Goal: Information Seeking & Learning: Learn about a topic

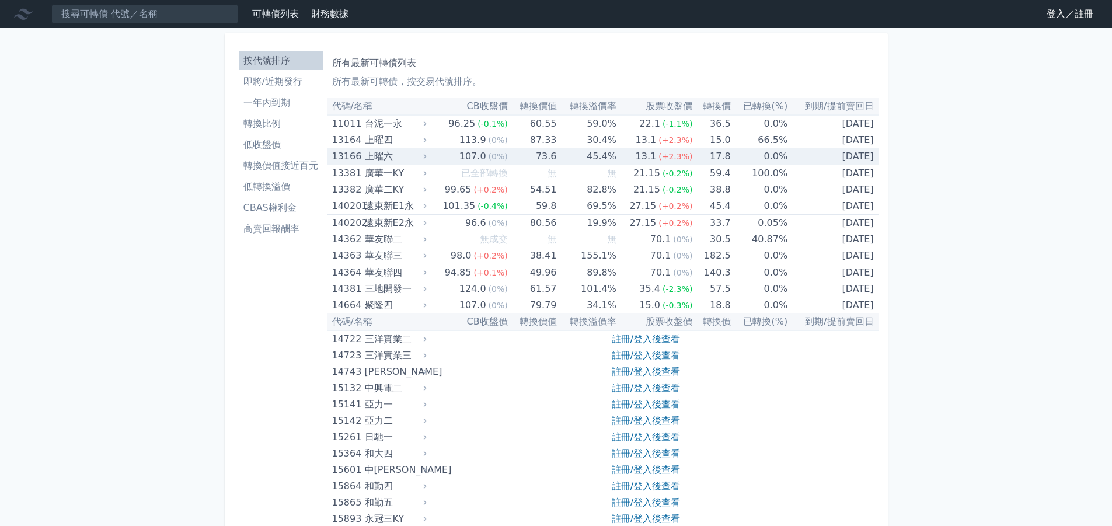
click at [371, 158] on div "上曜六" at bounding box center [395, 156] width 60 height 16
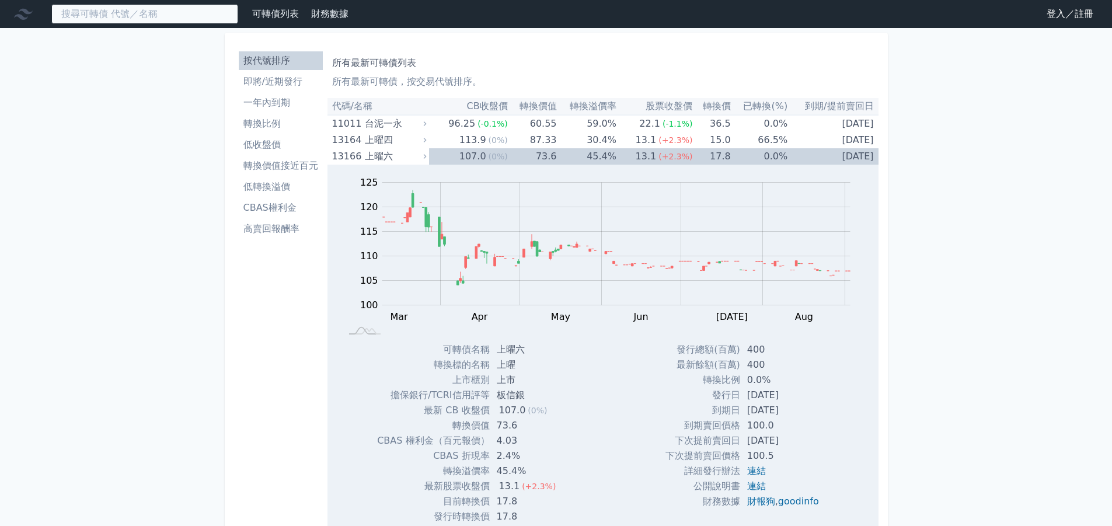
click at [198, 16] on input at bounding box center [144, 14] width 187 height 20
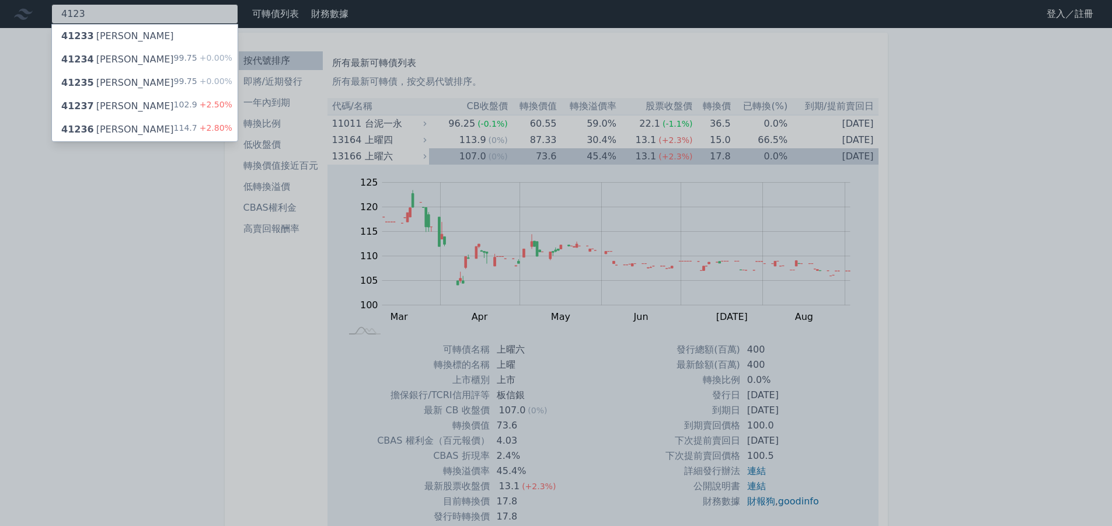
type input "4123"
click at [150, 104] on div "41237 晟德七 102.9 +2.50%" at bounding box center [145, 106] width 186 height 23
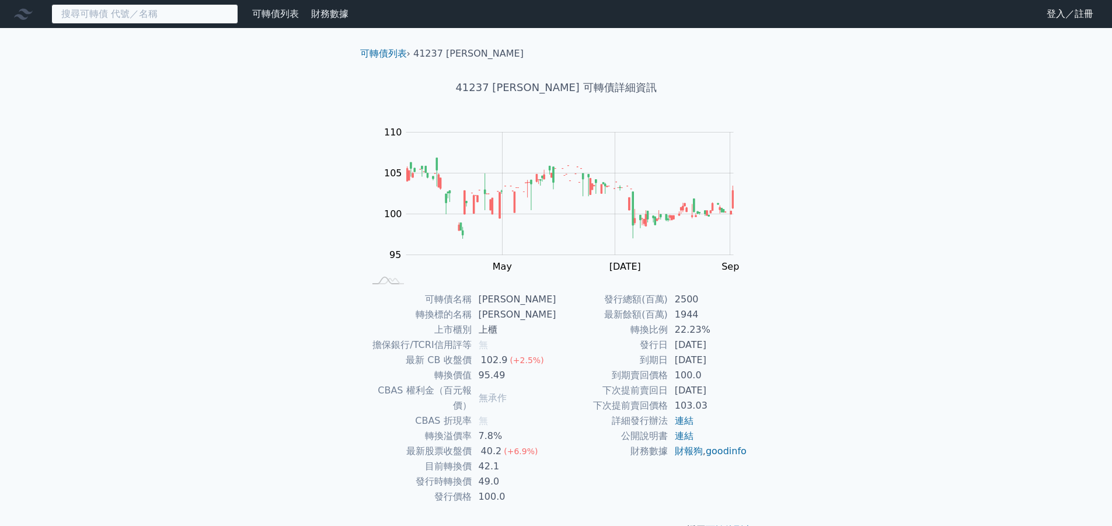
click at [145, 12] on input at bounding box center [144, 14] width 187 height 20
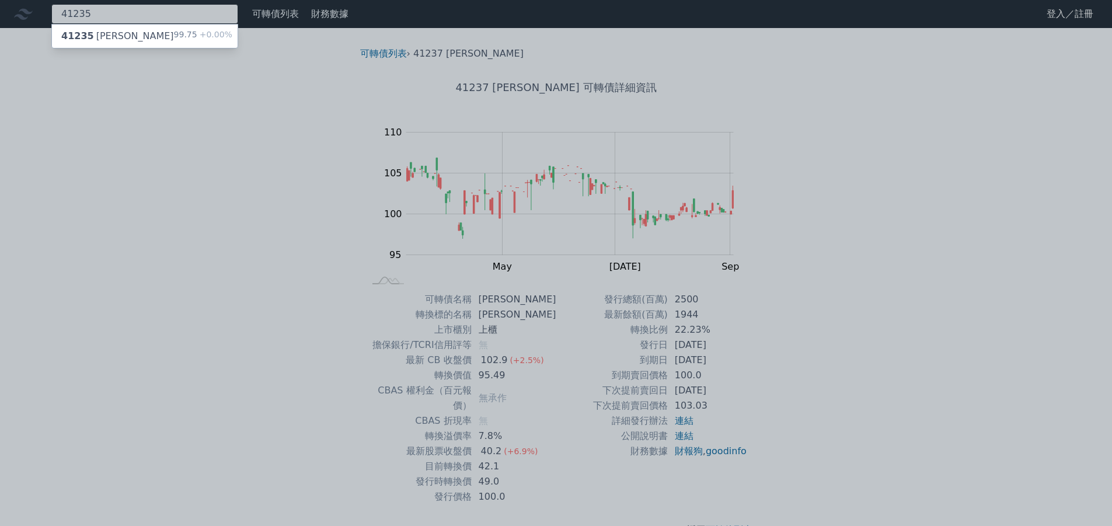
type input "41235"
click at [155, 37] on div "41235 [PERSON_NAME]五 99.75 +0.00%" at bounding box center [145, 36] width 186 height 23
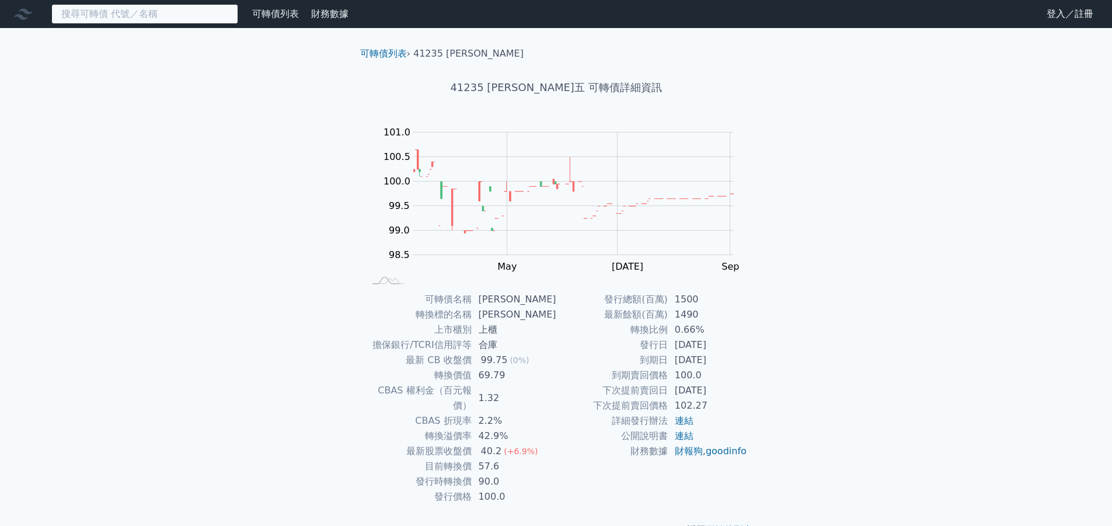
click at [167, 15] on input at bounding box center [144, 14] width 187 height 20
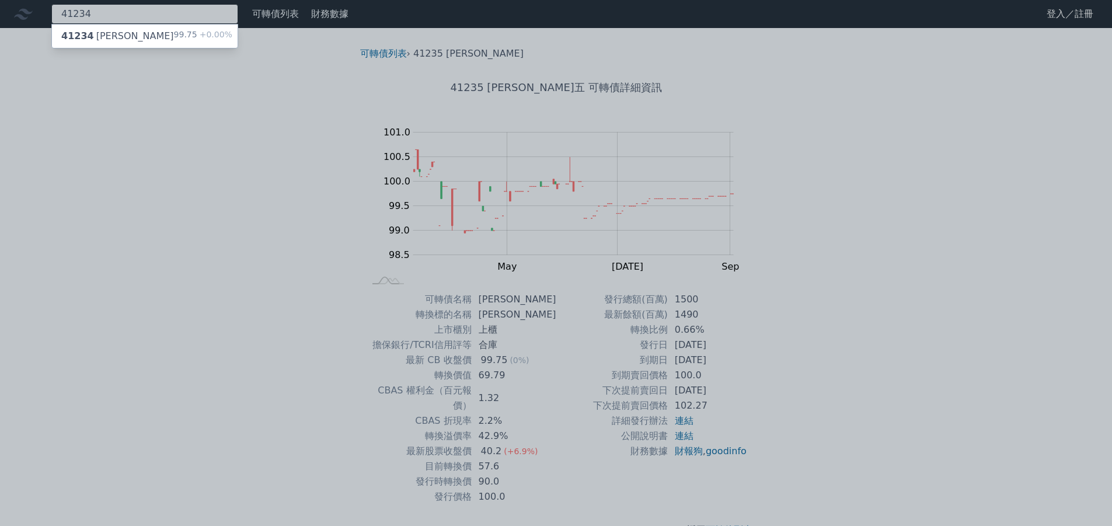
type input "41234"
click at [171, 33] on div "41234 晟德四 99.75 +0.00%" at bounding box center [145, 36] width 186 height 23
